Goal: Transaction & Acquisition: Purchase product/service

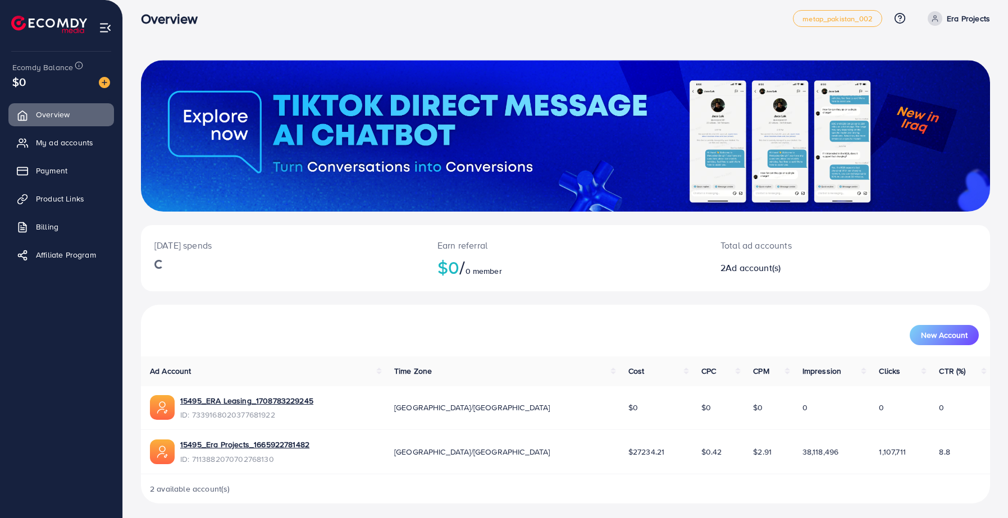
scroll to position [12, 0]
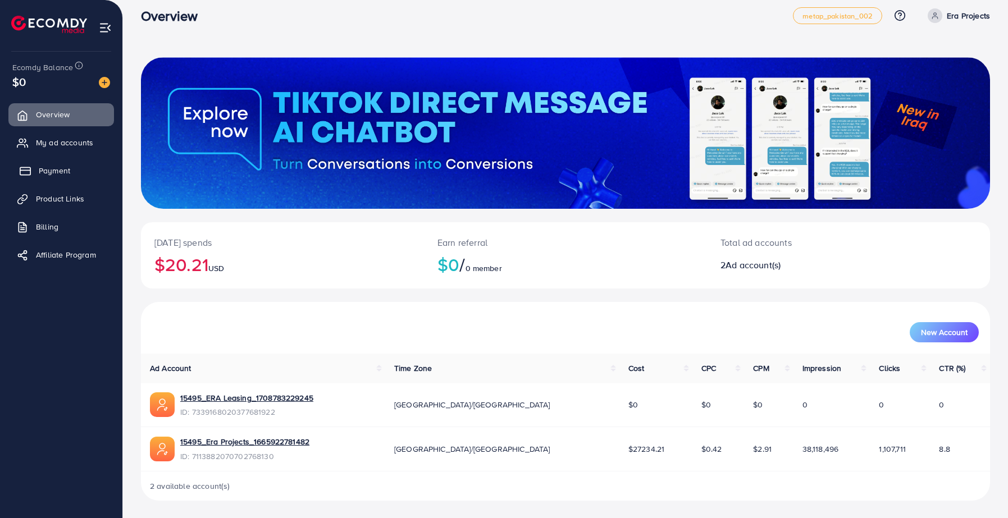
click at [57, 179] on link "Payment" at bounding box center [61, 171] width 106 height 22
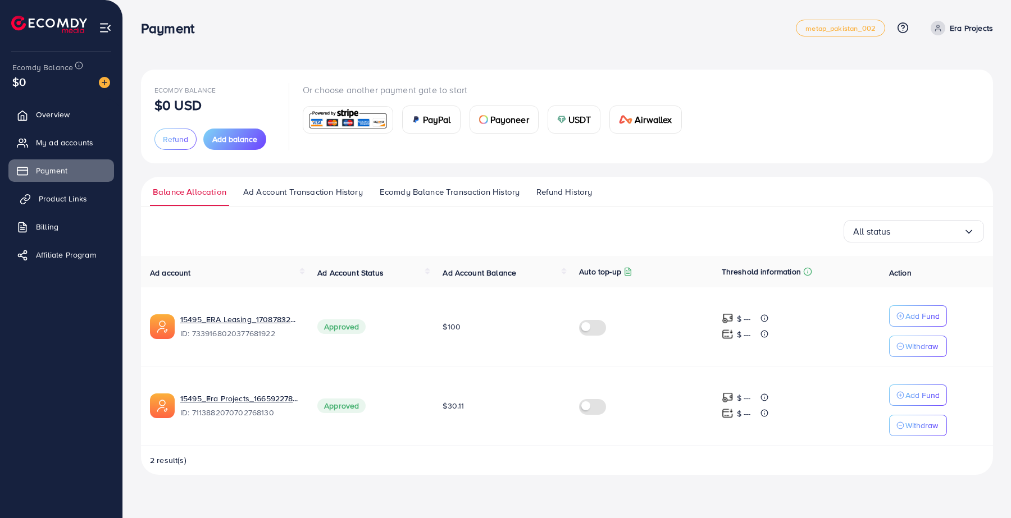
click at [61, 195] on span "Product Links" at bounding box center [63, 198] width 48 height 11
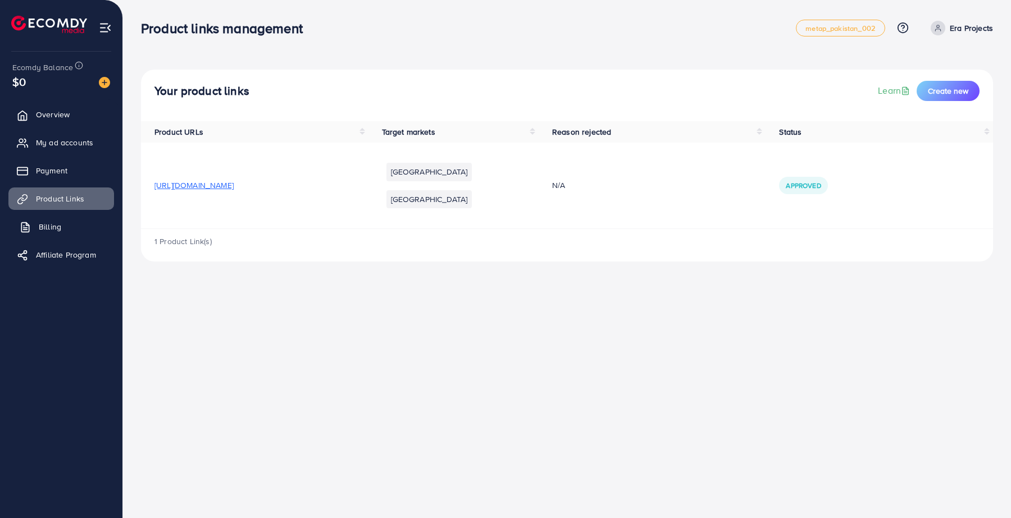
click at [58, 219] on link "Billing" at bounding box center [61, 227] width 106 height 22
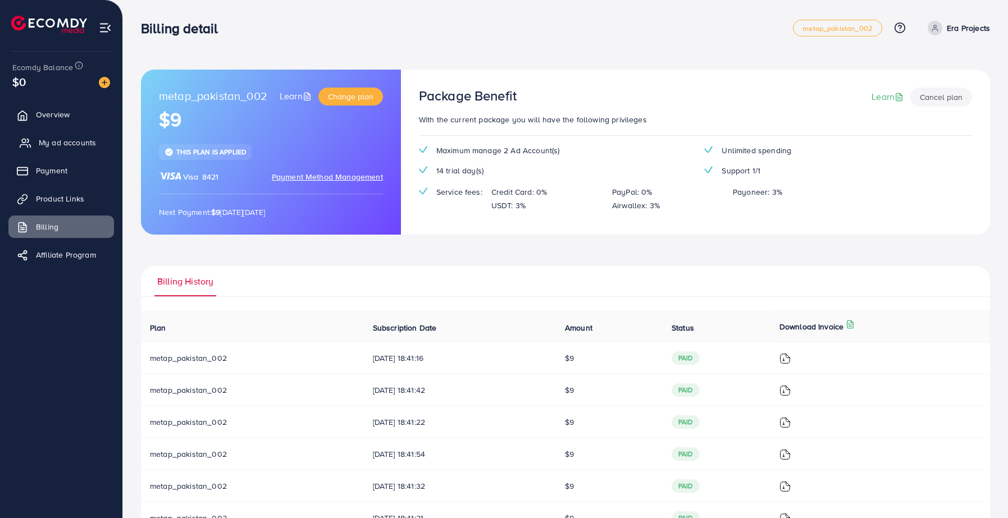
click at [66, 138] on span "My ad accounts" at bounding box center [67, 142] width 57 height 11
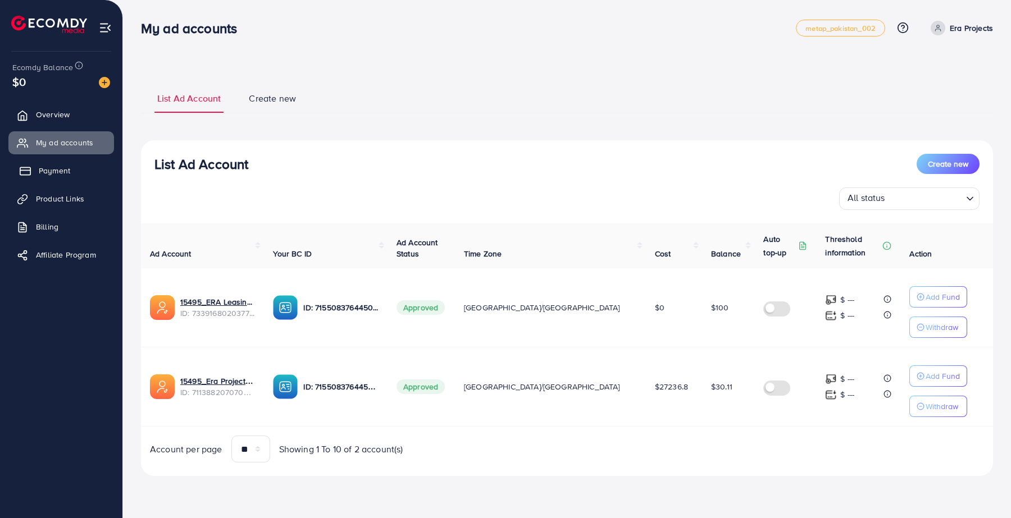
click at [65, 181] on link "Payment" at bounding box center [61, 171] width 106 height 22
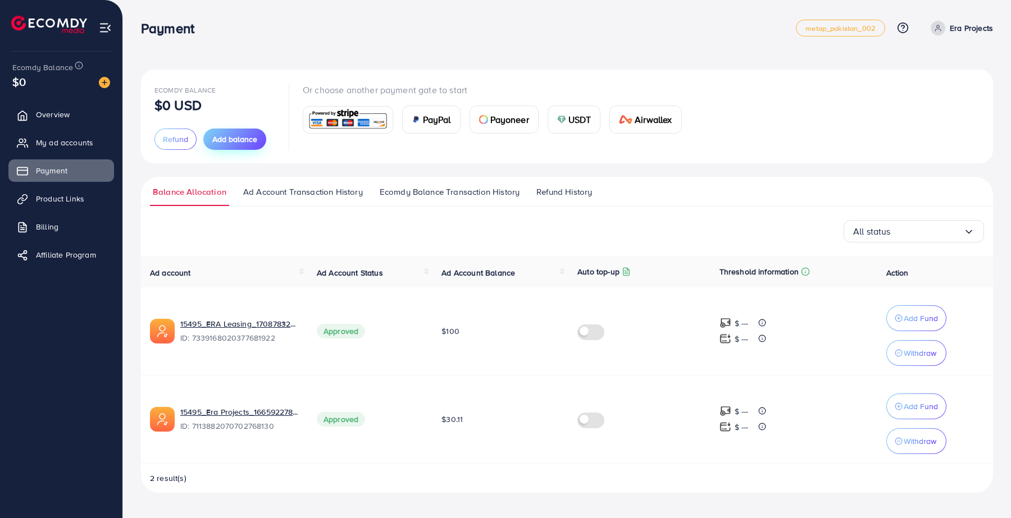
click at [230, 140] on span "Add balance" at bounding box center [234, 139] width 45 height 11
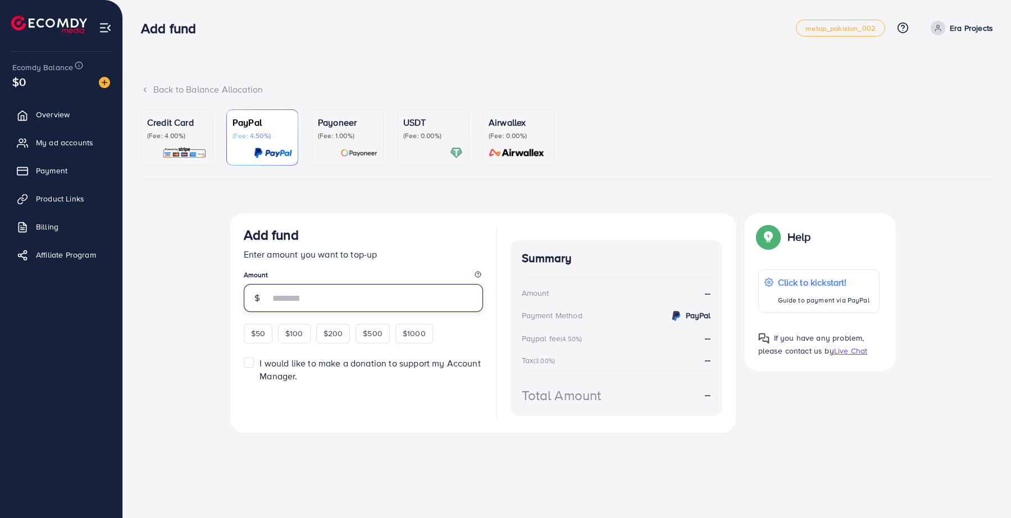
click at [347, 301] on input "number" at bounding box center [376, 298] width 213 height 28
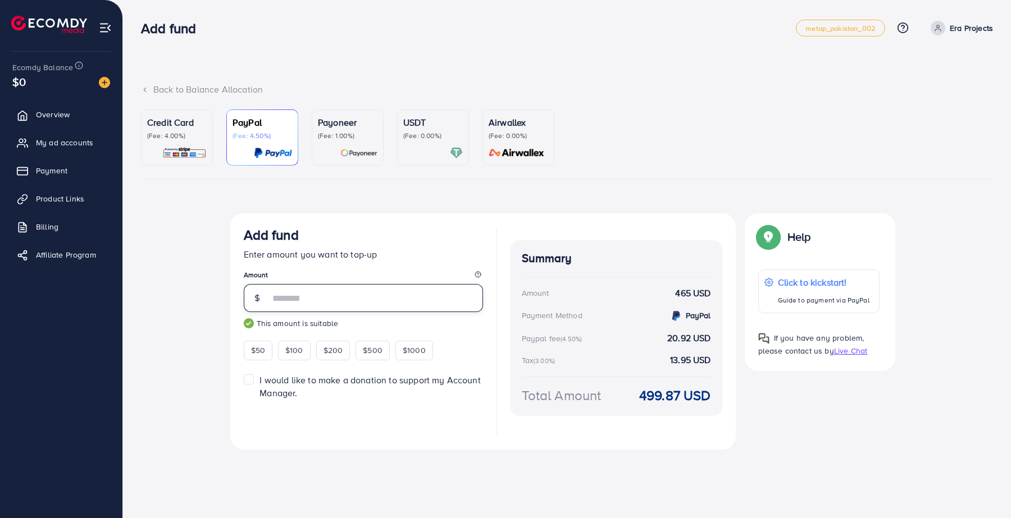
type input "***"
click at [189, 133] on p "(Fee: 4.00%)" at bounding box center [177, 135] width 60 height 9
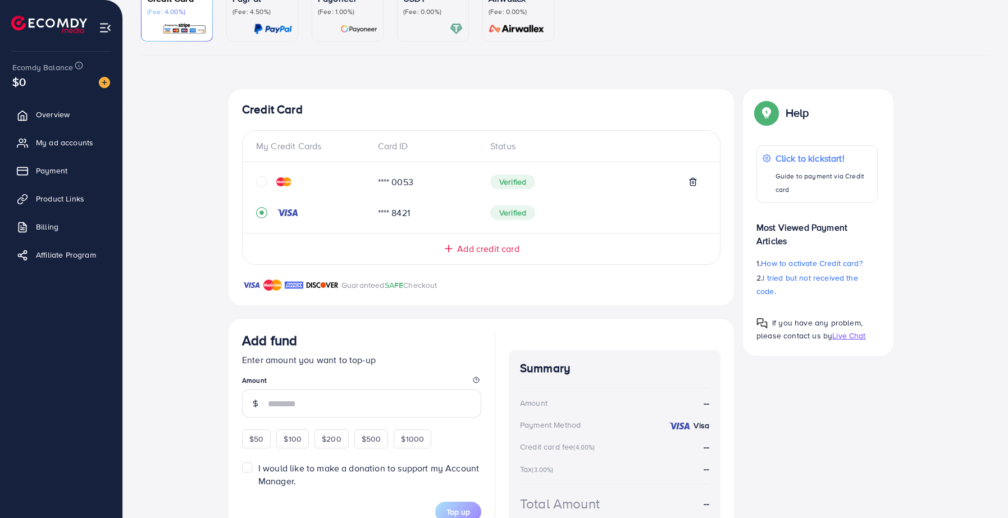
scroll to position [189, 0]
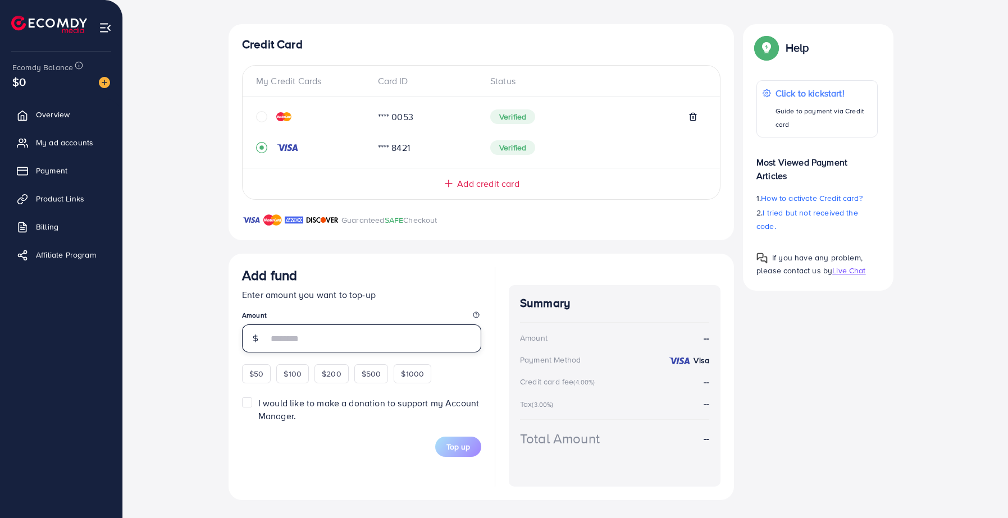
click at [338, 344] on input "number" at bounding box center [374, 339] width 213 height 28
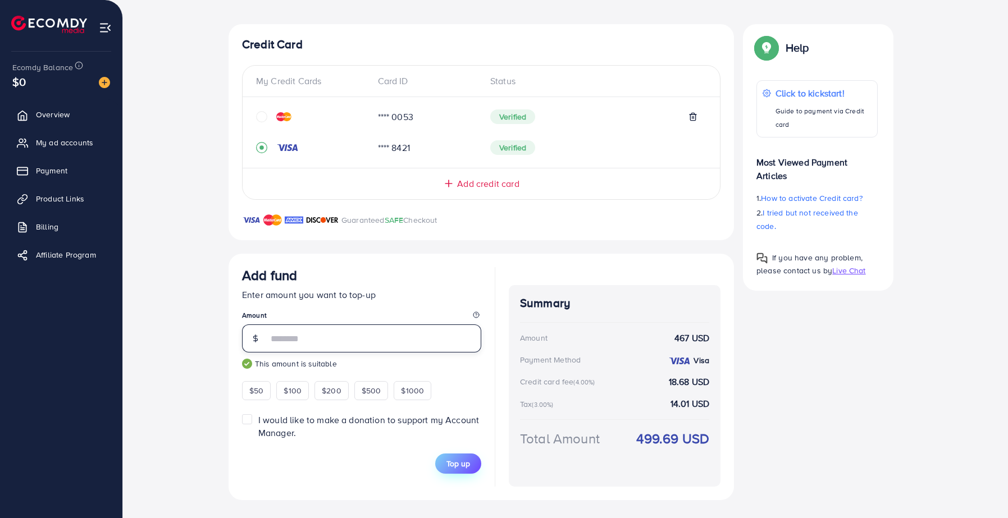
type input "***"
click at [468, 462] on span "Top up" at bounding box center [459, 463] width 24 height 11
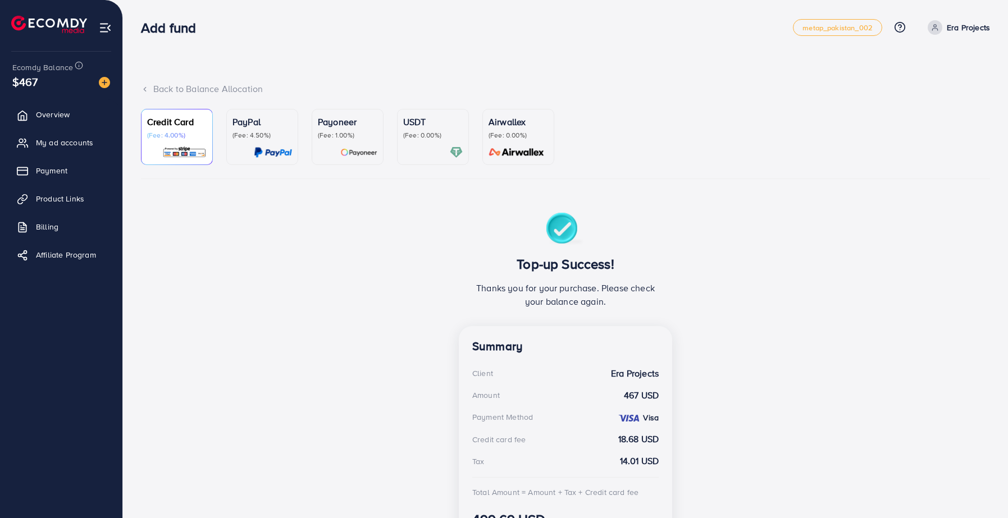
scroll to position [0, 0]
